Goal: Use online tool/utility: Utilize a website feature to perform a specific function

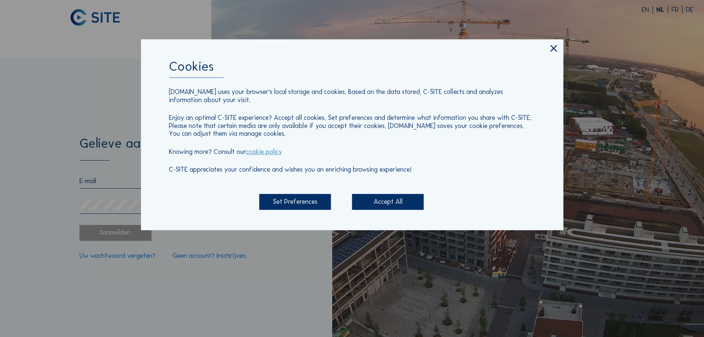
type input "[EMAIL_ADDRESS][DOMAIN_NAME]"
click at [407, 204] on div "Accept All" at bounding box center [388, 202] width 72 height 16
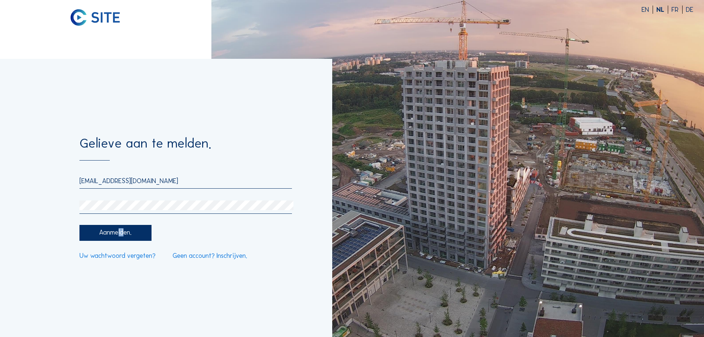
drag, startPoint x: 118, startPoint y: 225, endPoint x: 122, endPoint y: 234, distance: 9.6
click at [122, 234] on form "Gelieve aan te melden. [PERSON_NAME][EMAIL_ADDRESS][DOMAIN_NAME] Aanmelden. Uw …" at bounding box center [185, 197] width 212 height 123
click at [122, 234] on div "Aanmelden." at bounding box center [115, 233] width 72 height 16
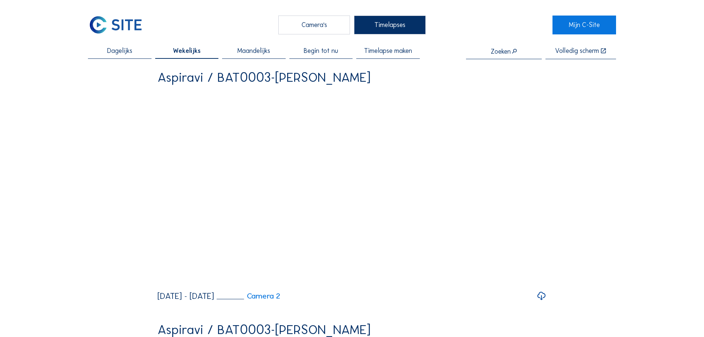
click at [112, 58] on div "Dagelijks" at bounding box center [119, 53] width 63 height 11
click at [247, 51] on span "Maandelijks" at bounding box center [253, 51] width 33 height 7
click at [372, 52] on span "Timelapse maken" at bounding box center [388, 51] width 48 height 7
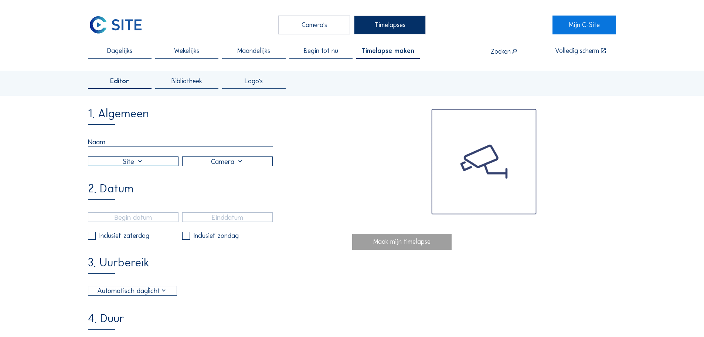
click at [333, 51] on span "Begin tot nu" at bounding box center [321, 51] width 34 height 7
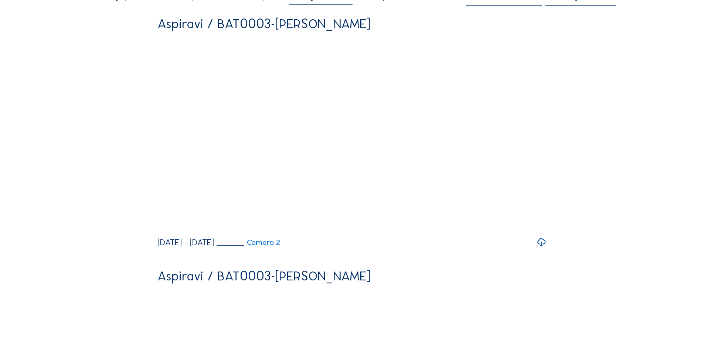
scroll to position [54, 0]
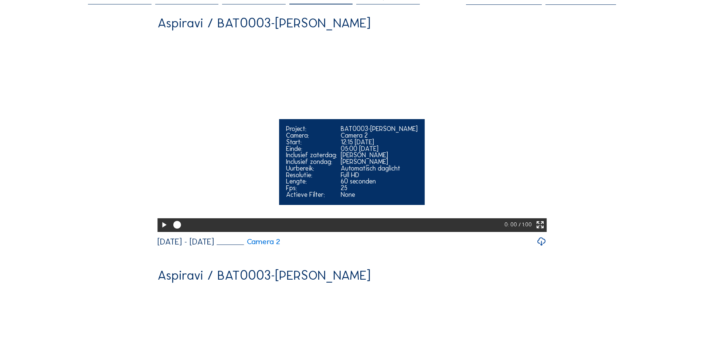
click at [165, 231] on icon at bounding box center [163, 224] width 9 height 11
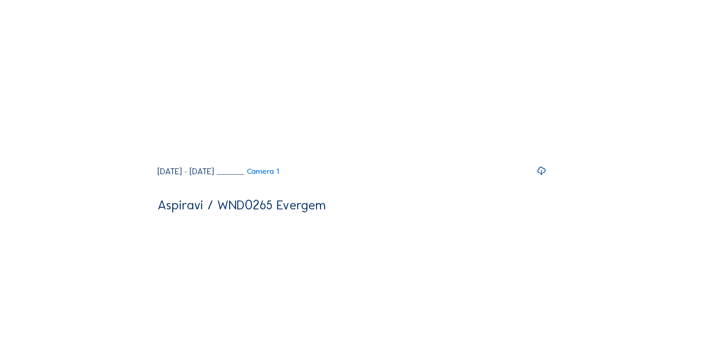
scroll to position [377, 0]
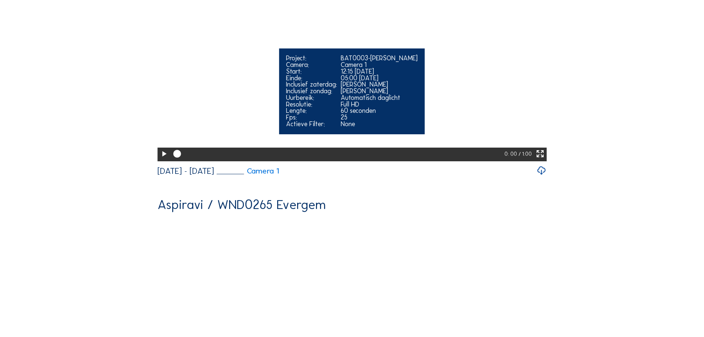
click at [160, 160] on icon at bounding box center [163, 153] width 9 height 11
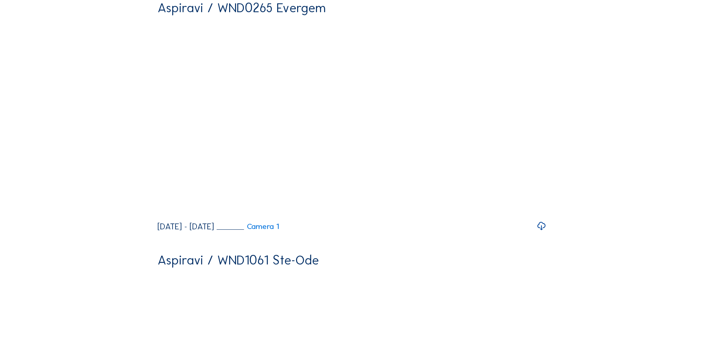
scroll to position [573, 0]
